Goal: Information Seeking & Learning: Learn about a topic

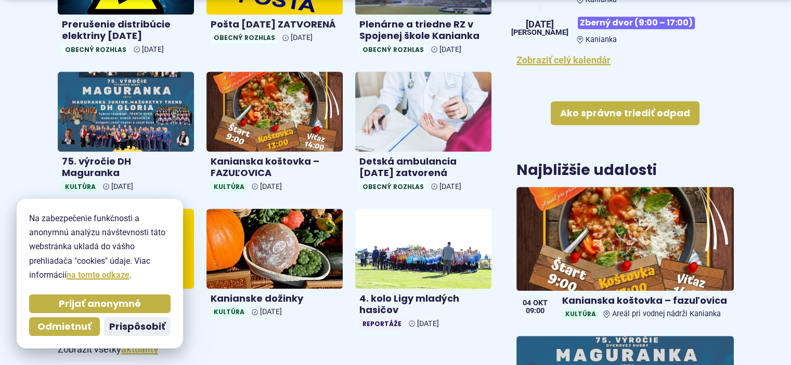
scroll to position [554, 0]
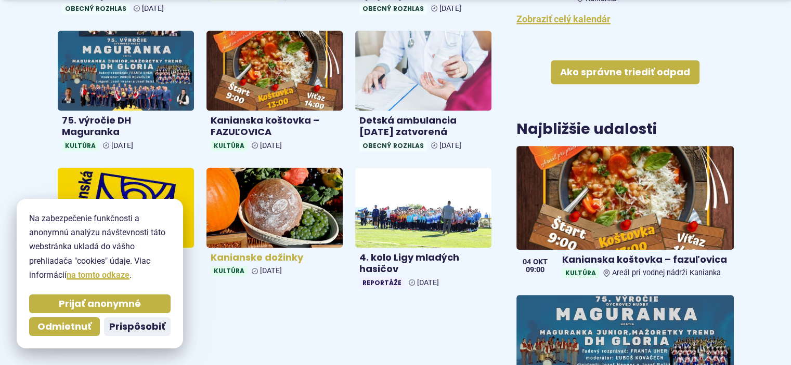
click at [281, 199] on img at bounding box center [274, 208] width 157 height 92
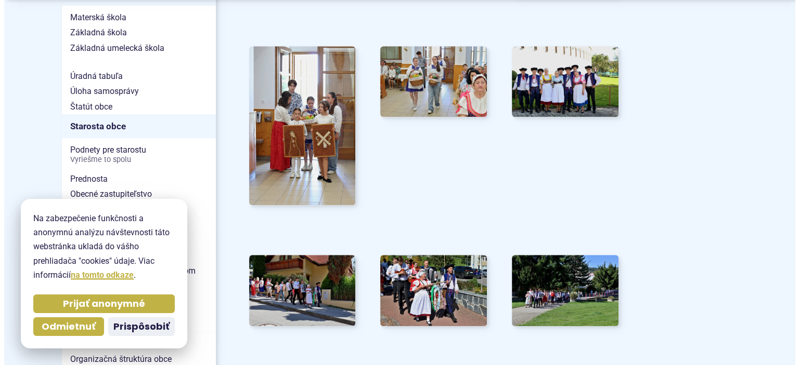
scroll to position [762, 0]
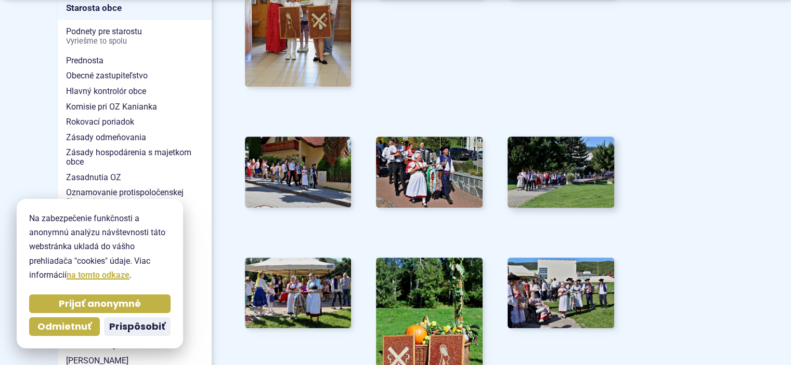
click at [572, 178] on img at bounding box center [560, 173] width 117 height 78
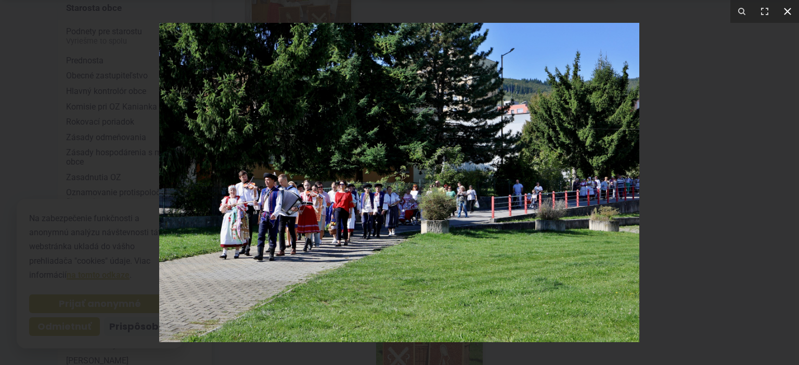
click at [789, 11] on icon at bounding box center [787, 11] width 12 height 12
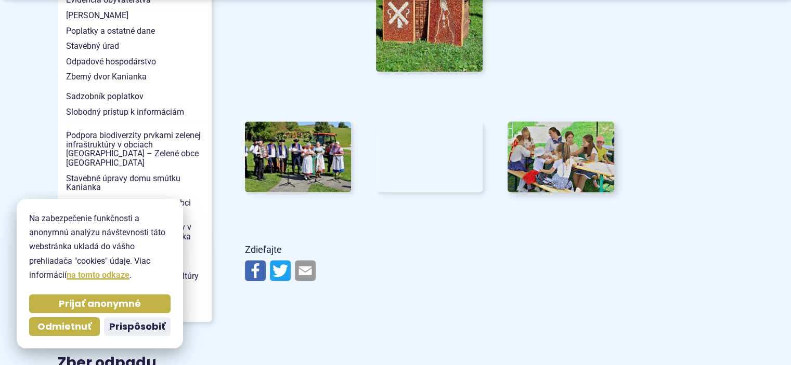
scroll to position [1109, 0]
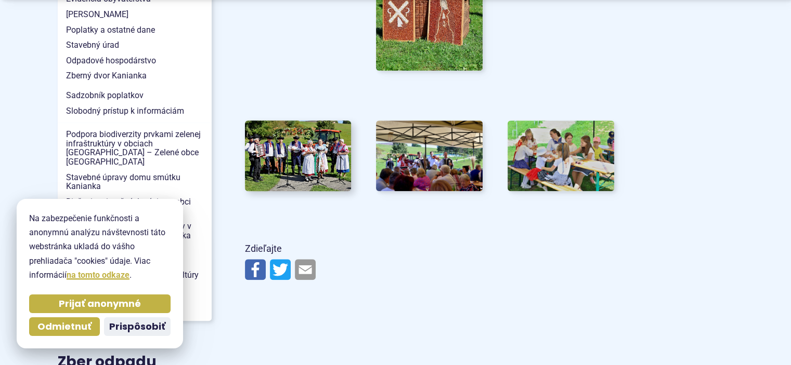
click at [302, 167] on img at bounding box center [297, 156] width 117 height 78
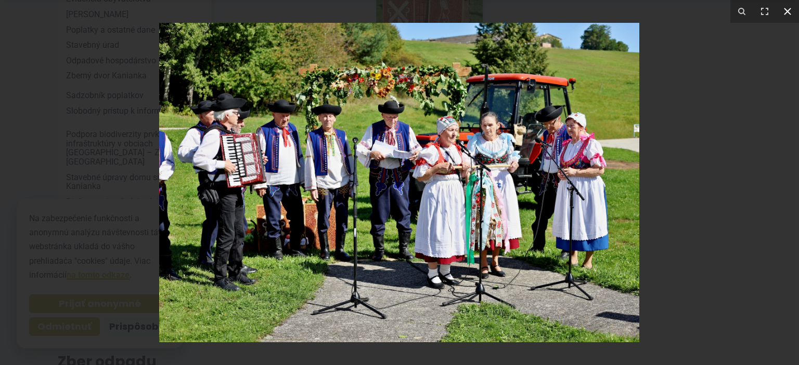
click at [788, 18] on button at bounding box center [787, 11] width 23 height 23
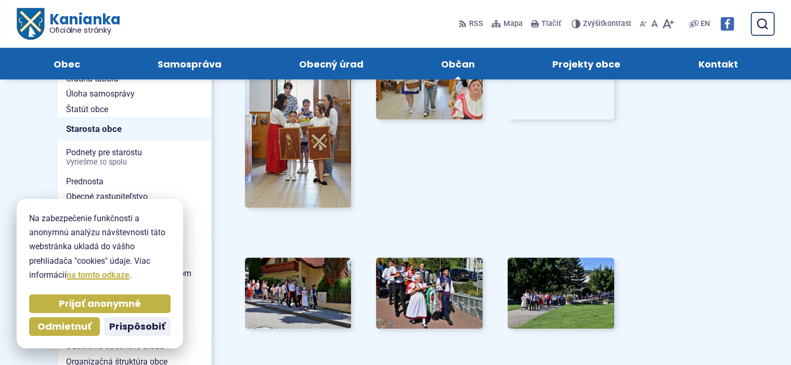
scroll to position [485, 0]
